Goal: Find specific page/section

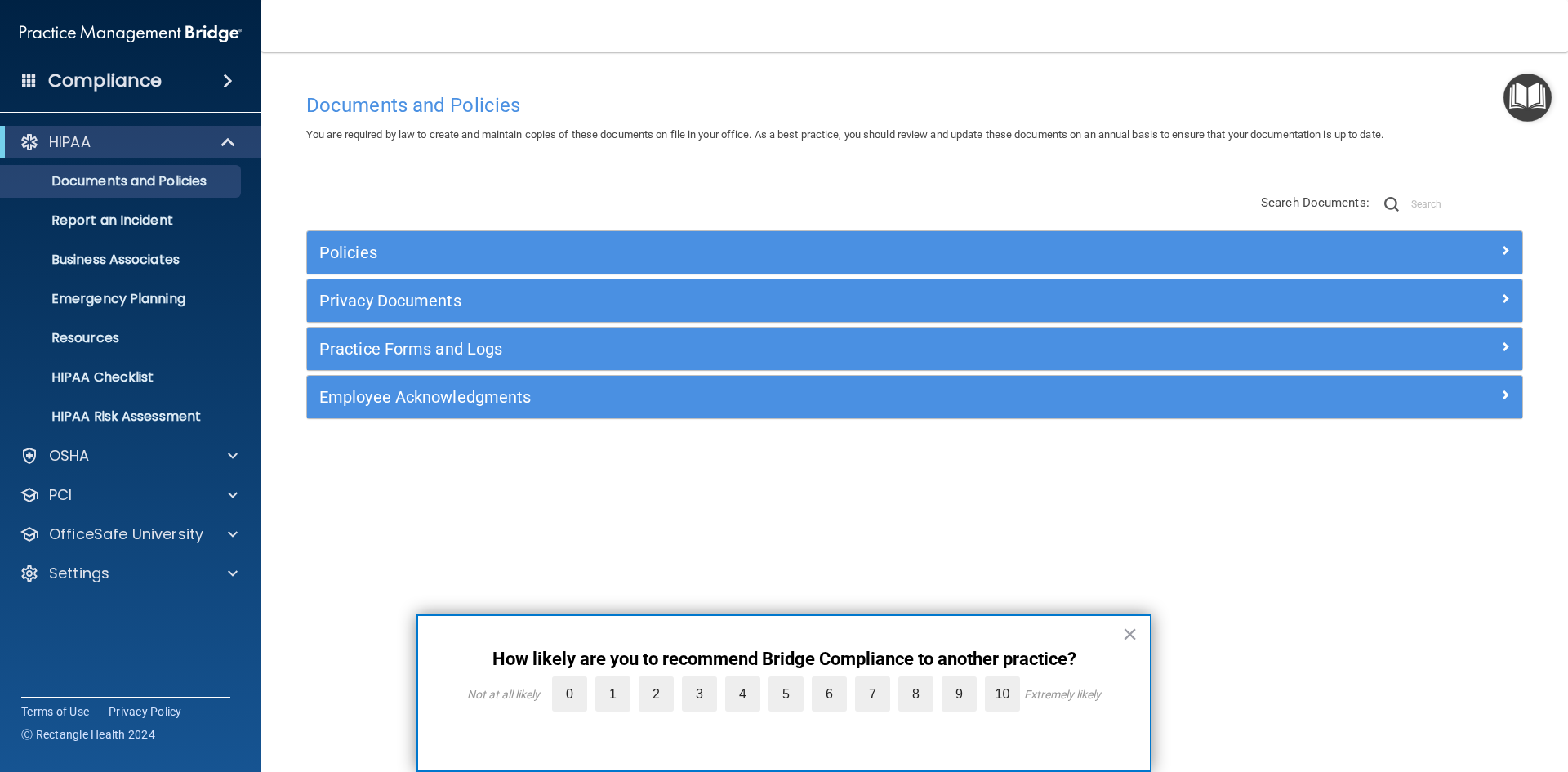
click at [120, 85] on h4 "Compliance" at bounding box center [105, 80] width 114 height 23
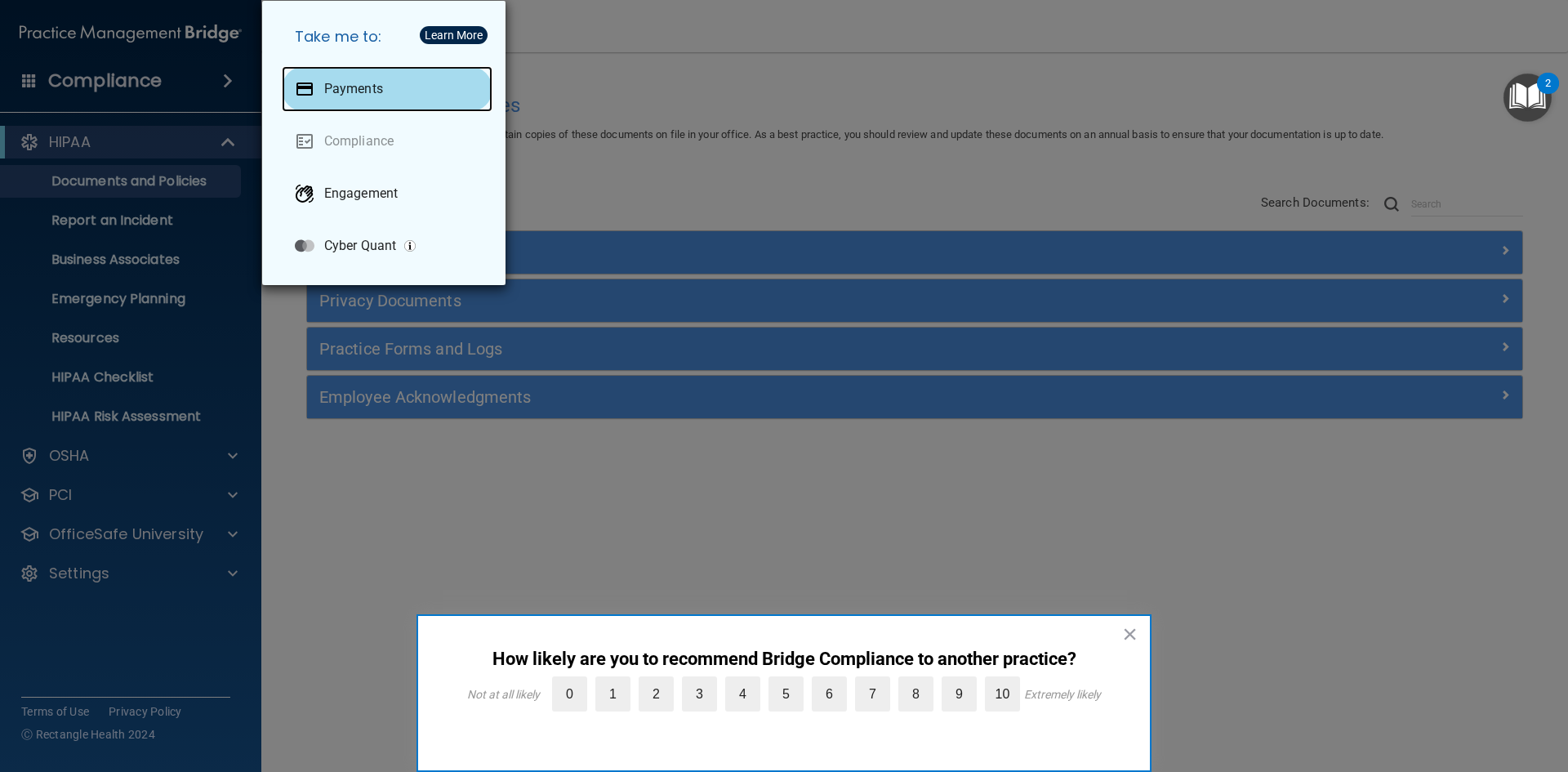
click at [356, 94] on p "Payments" at bounding box center [353, 89] width 59 height 16
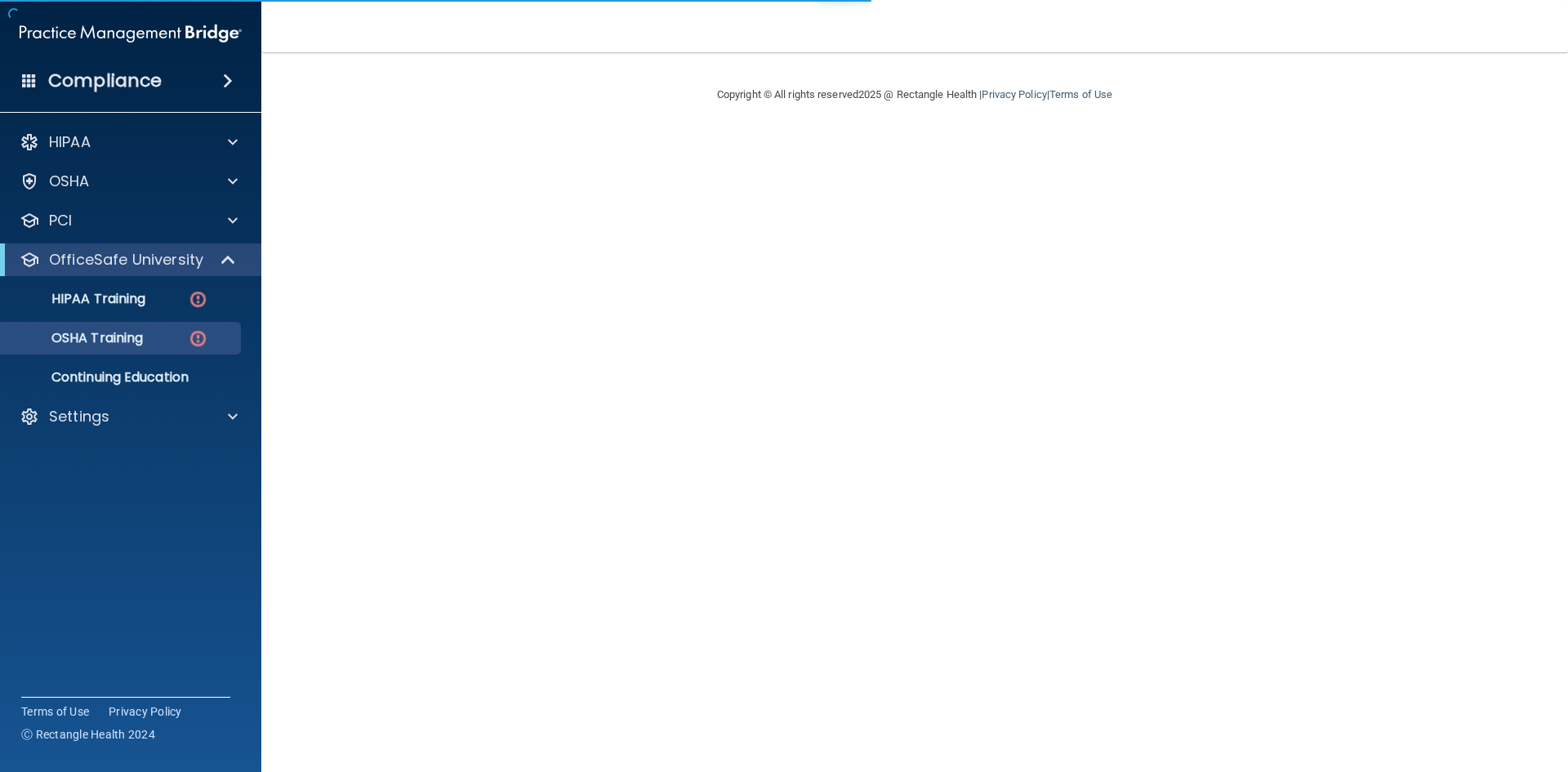
click at [186, 73] on div "Compliance" at bounding box center [131, 81] width 261 height 36
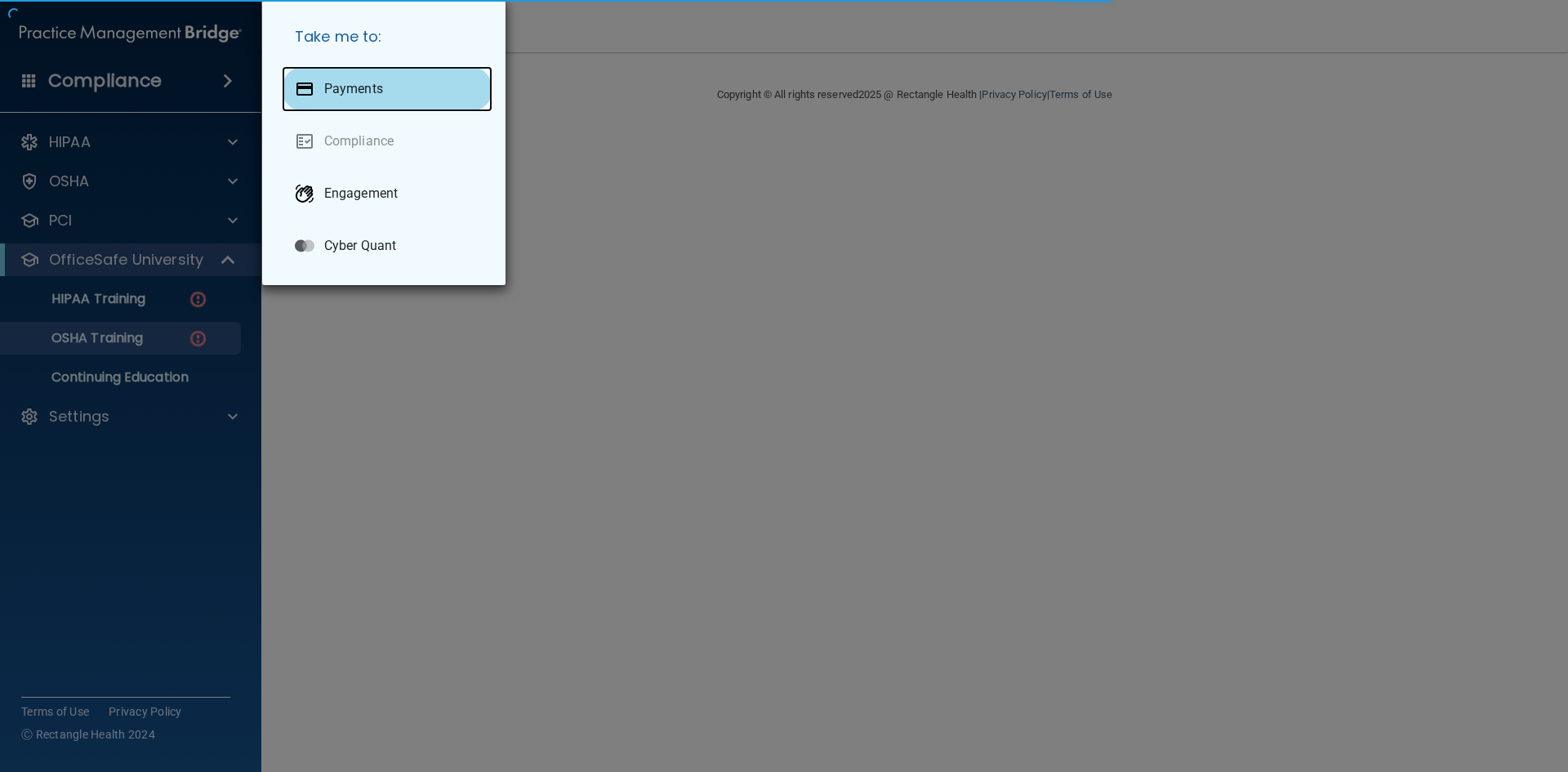
click at [375, 85] on p "Payments" at bounding box center [353, 89] width 59 height 16
